Goal: Information Seeking & Learning: Learn about a topic

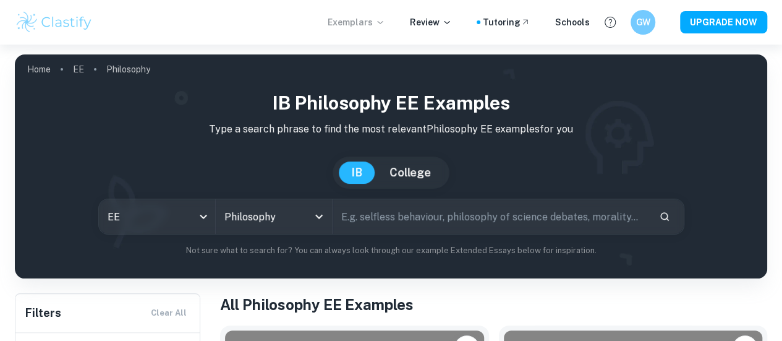
click at [379, 22] on p "Exemplars" at bounding box center [357, 22] width 58 height 14
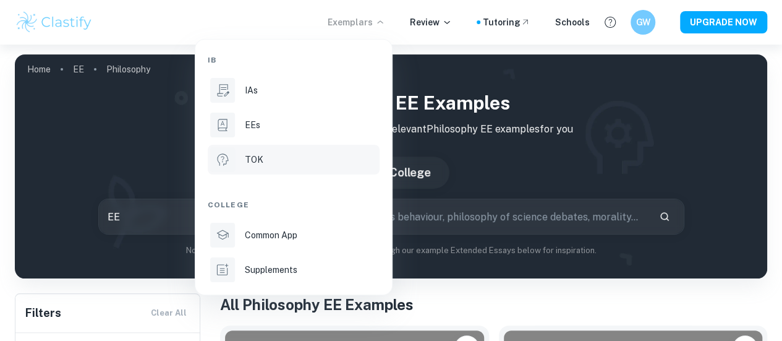
click at [304, 155] on div "TOK" at bounding box center [311, 160] width 132 height 14
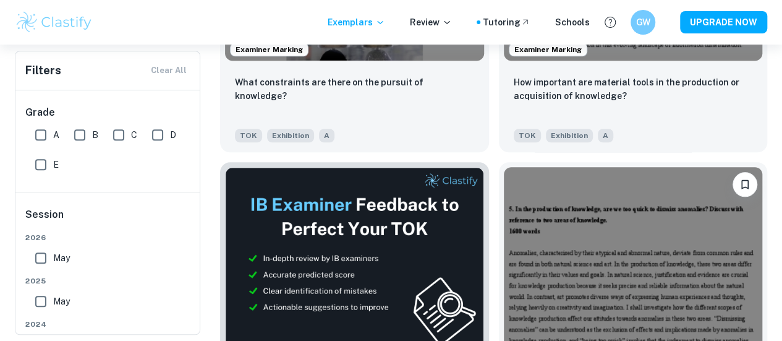
scroll to position [464, 0]
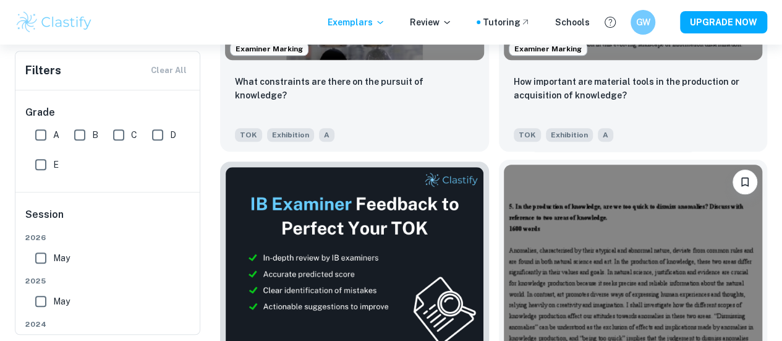
click at [504, 165] on img at bounding box center [633, 262] width 259 height 194
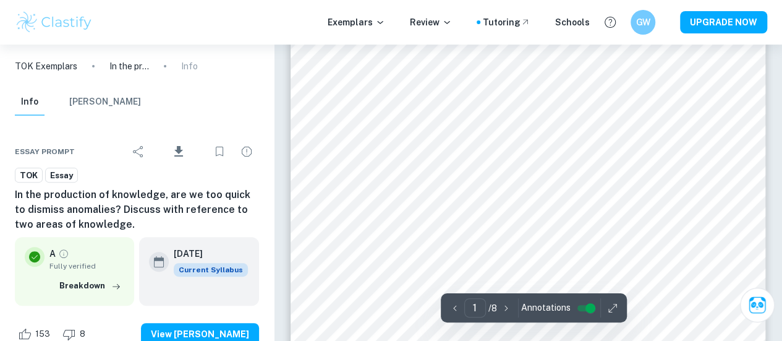
scroll to position [124, 0]
